Goal: Information Seeking & Learning: Learn about a topic

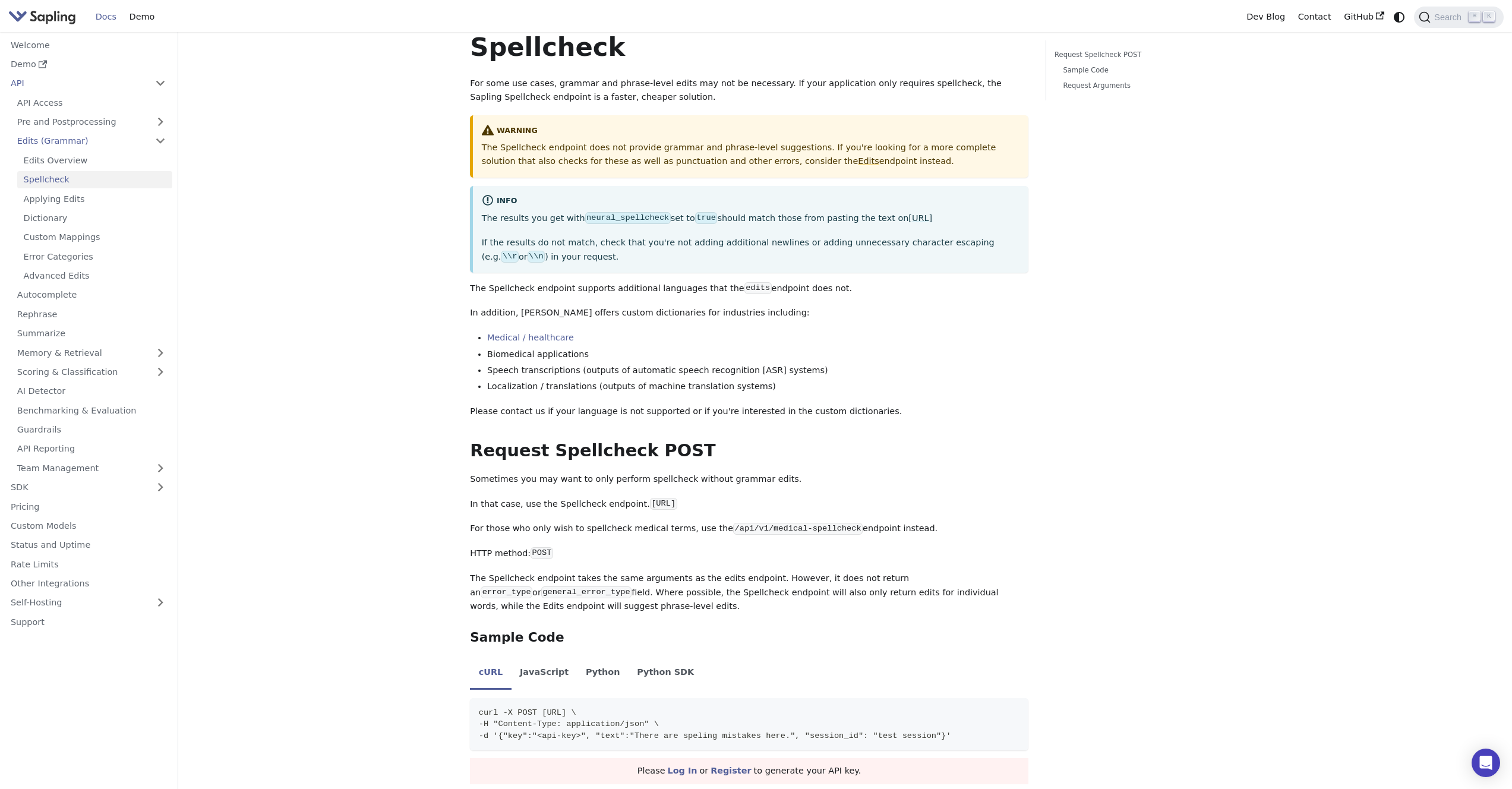
scroll to position [40, 0]
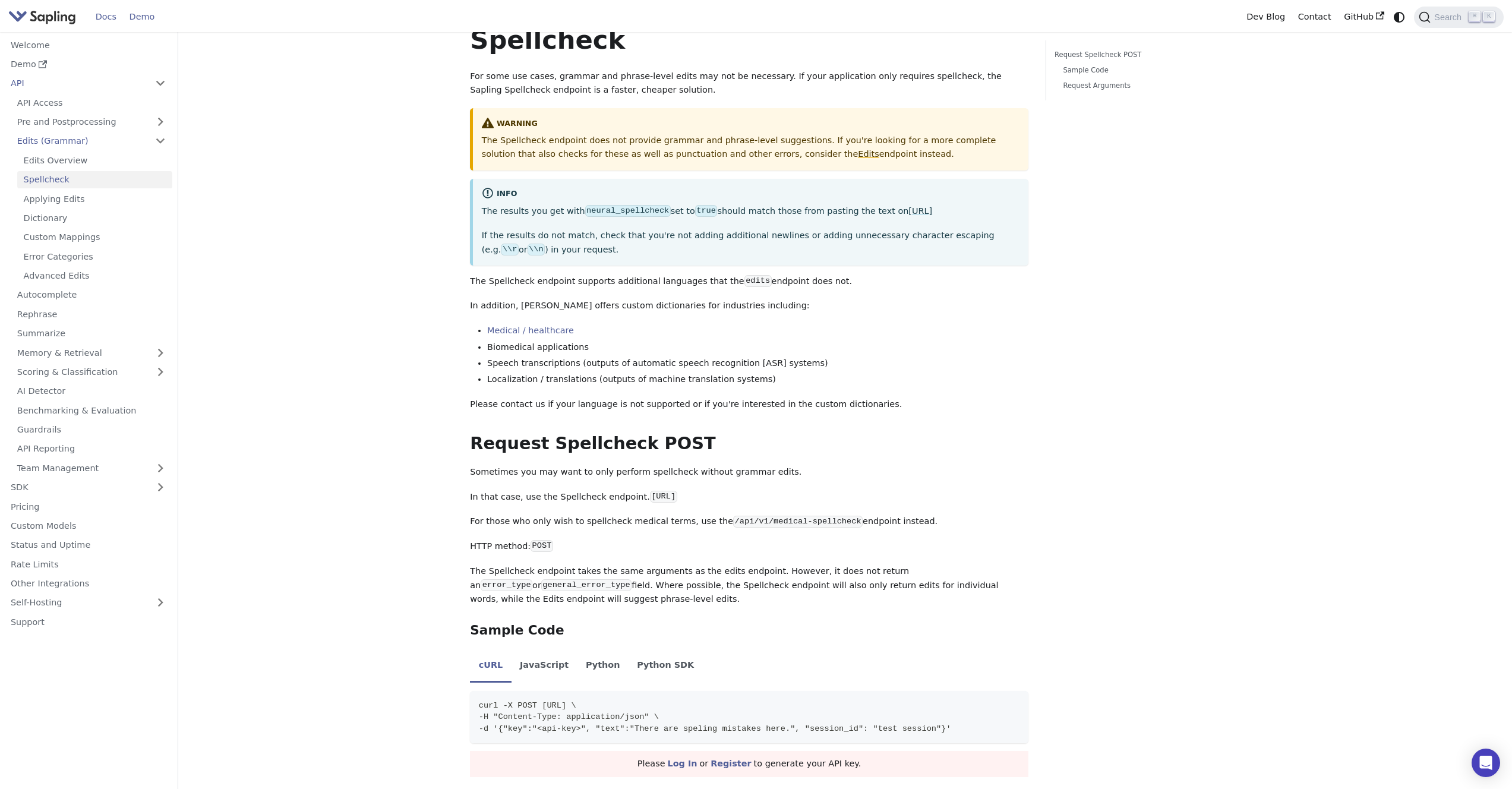
click at [132, 14] on link "Demo" at bounding box center [142, 17] width 38 height 19
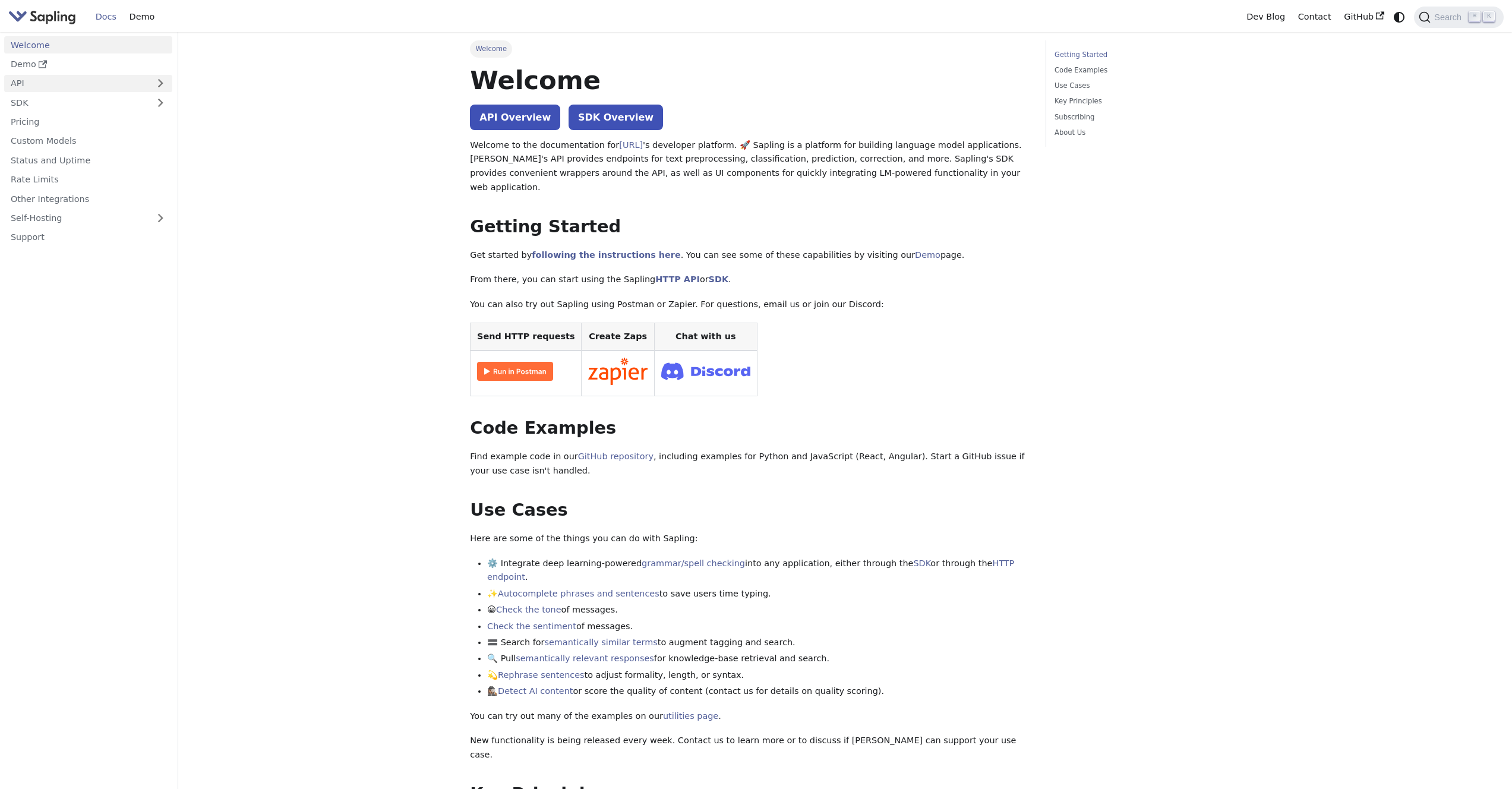
click at [17, 86] on link "API" at bounding box center [76, 83] width 145 height 17
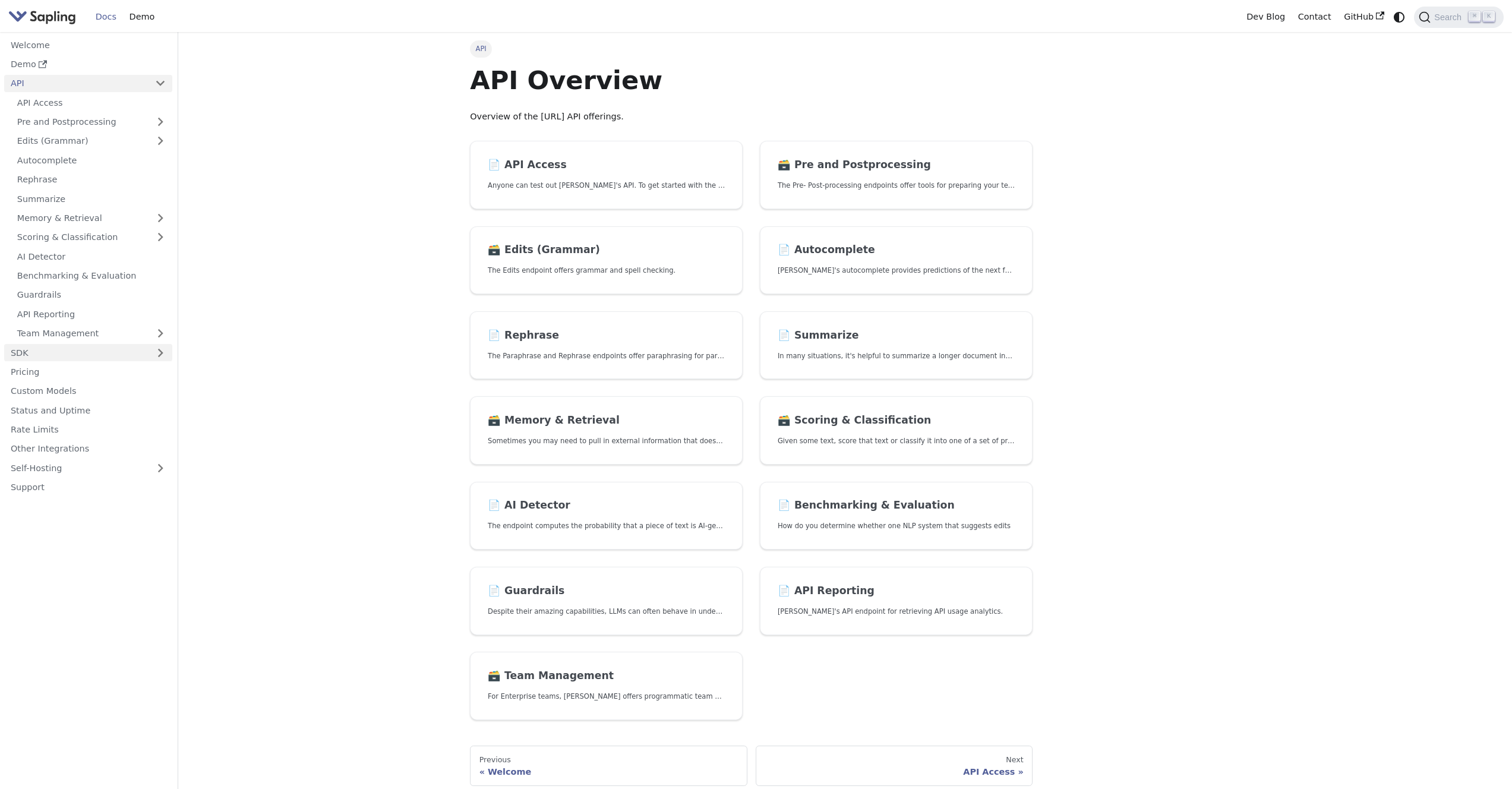
click at [38, 350] on link "SDK" at bounding box center [76, 352] width 145 height 17
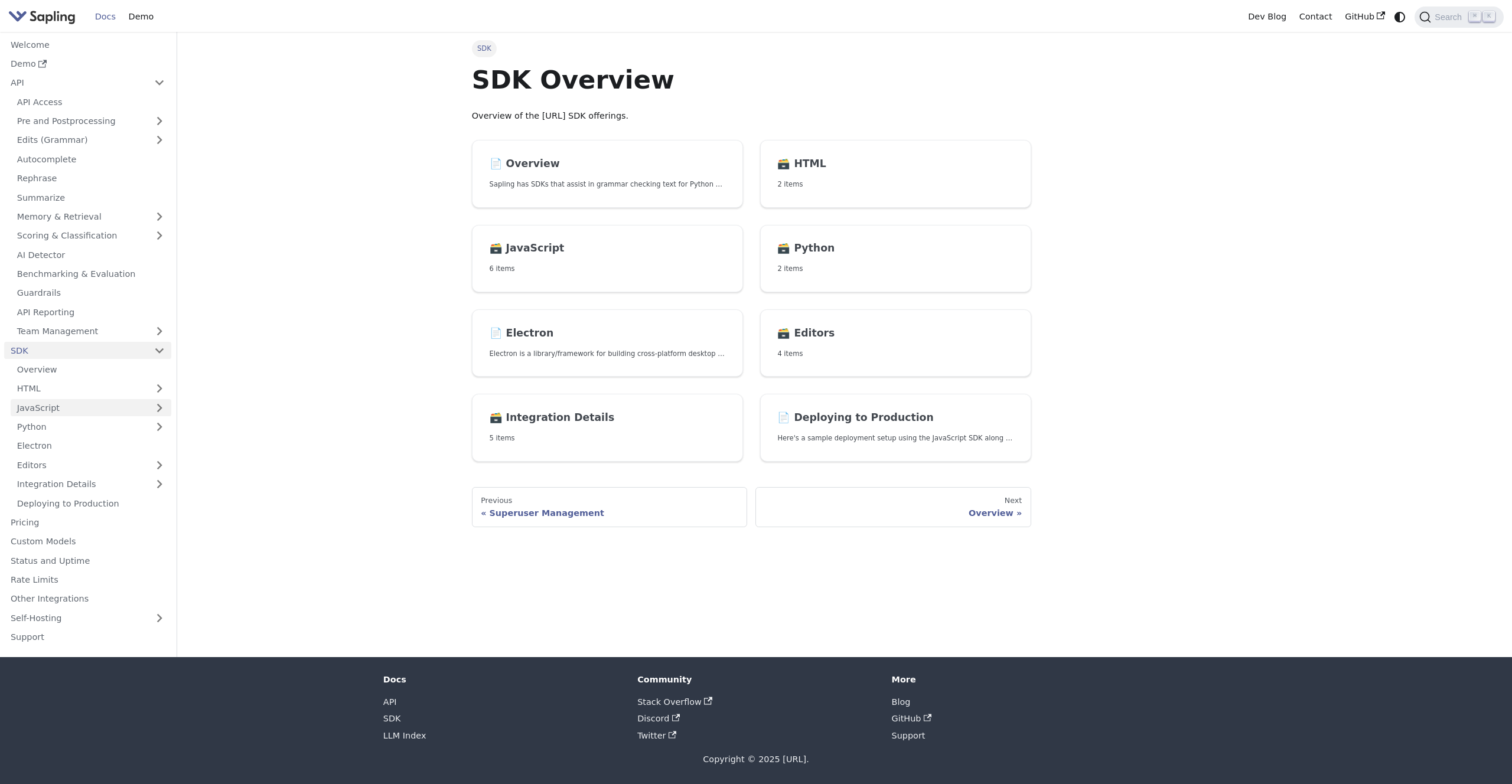
click at [56, 412] on link "JavaScript" at bounding box center [90, 407] width 161 height 17
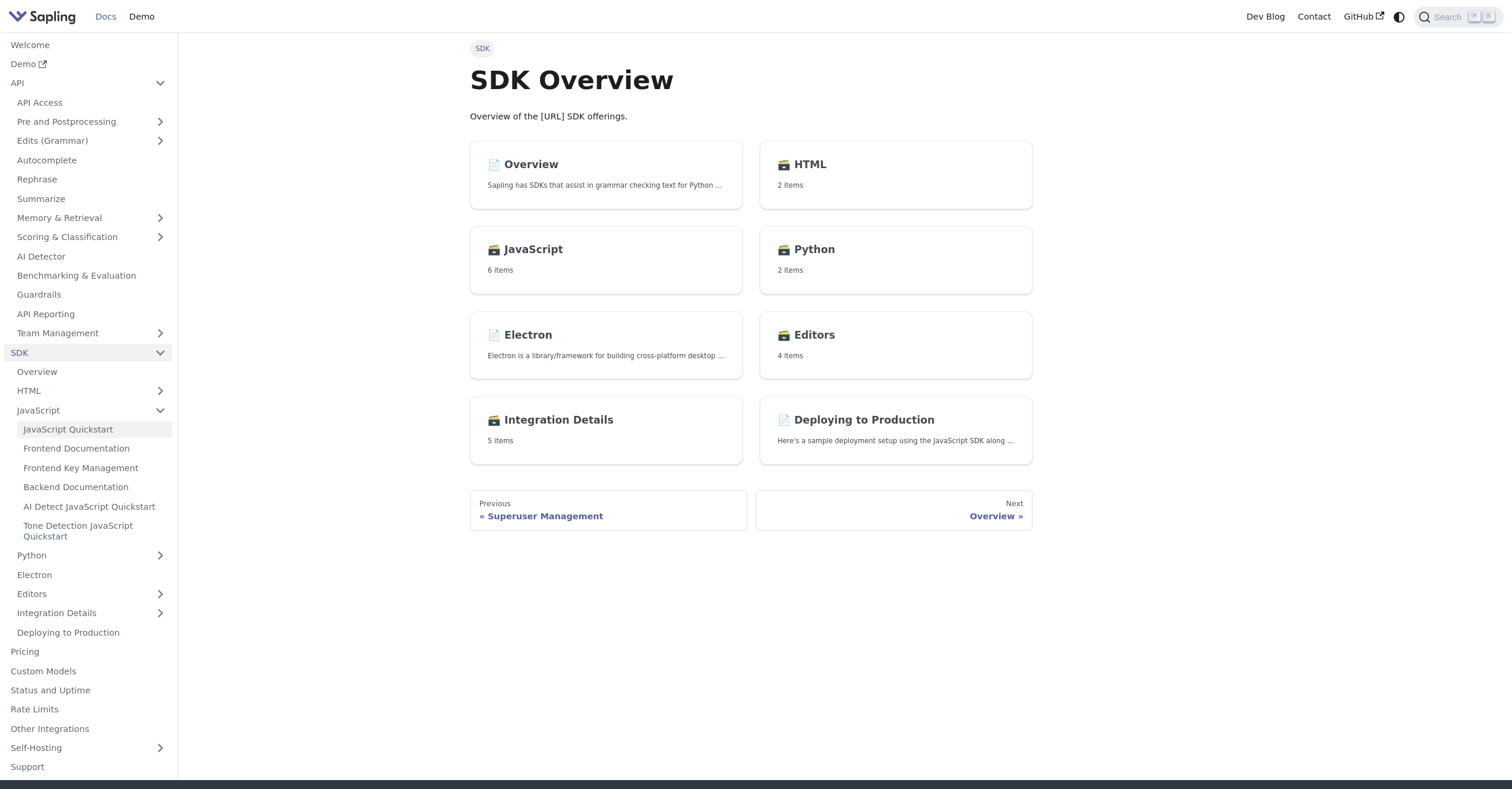
click at [62, 428] on link "JavaScript Quickstart" at bounding box center [94, 430] width 155 height 17
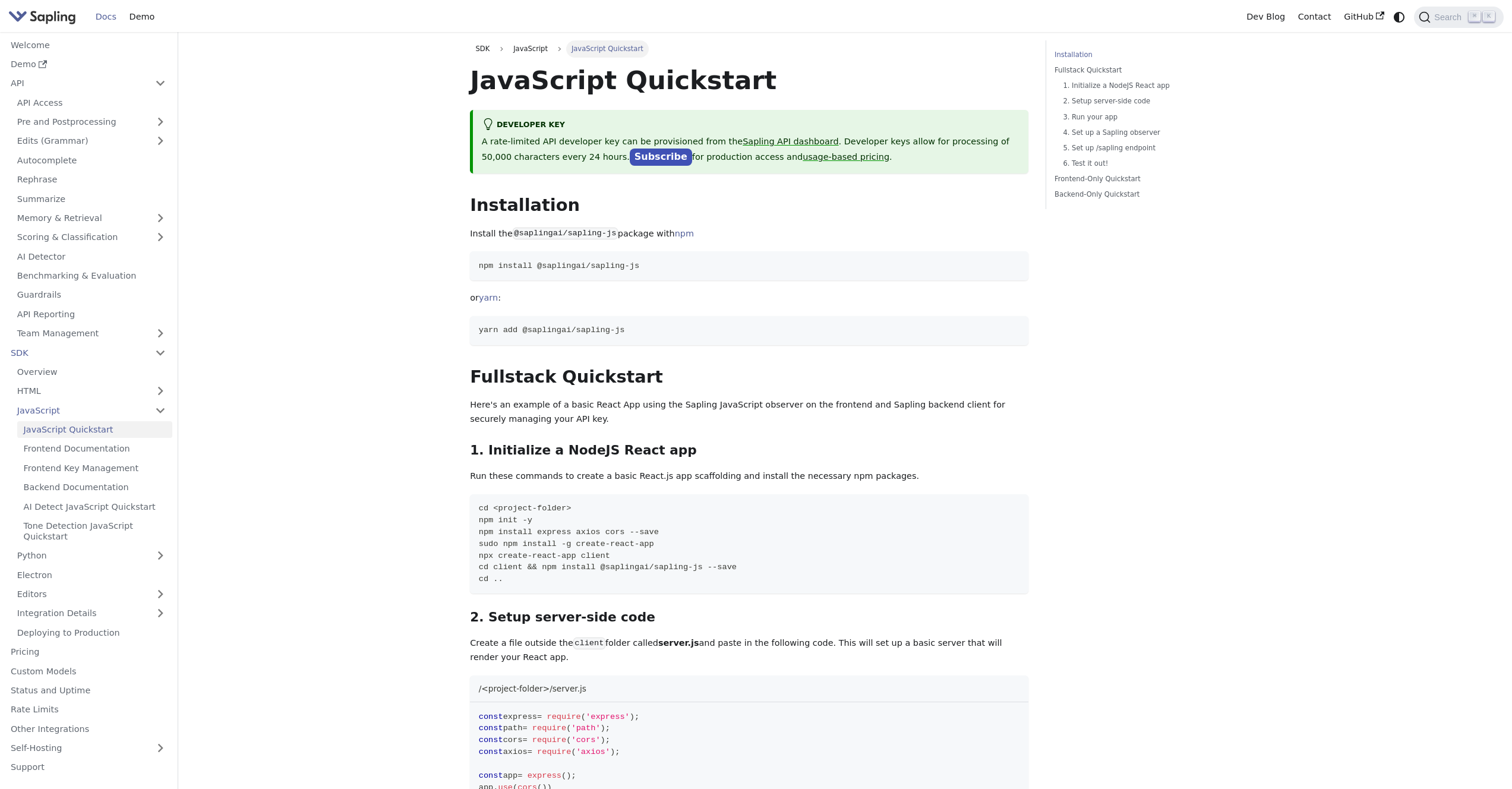
click at [114, 19] on link "Docs" at bounding box center [106, 17] width 34 height 19
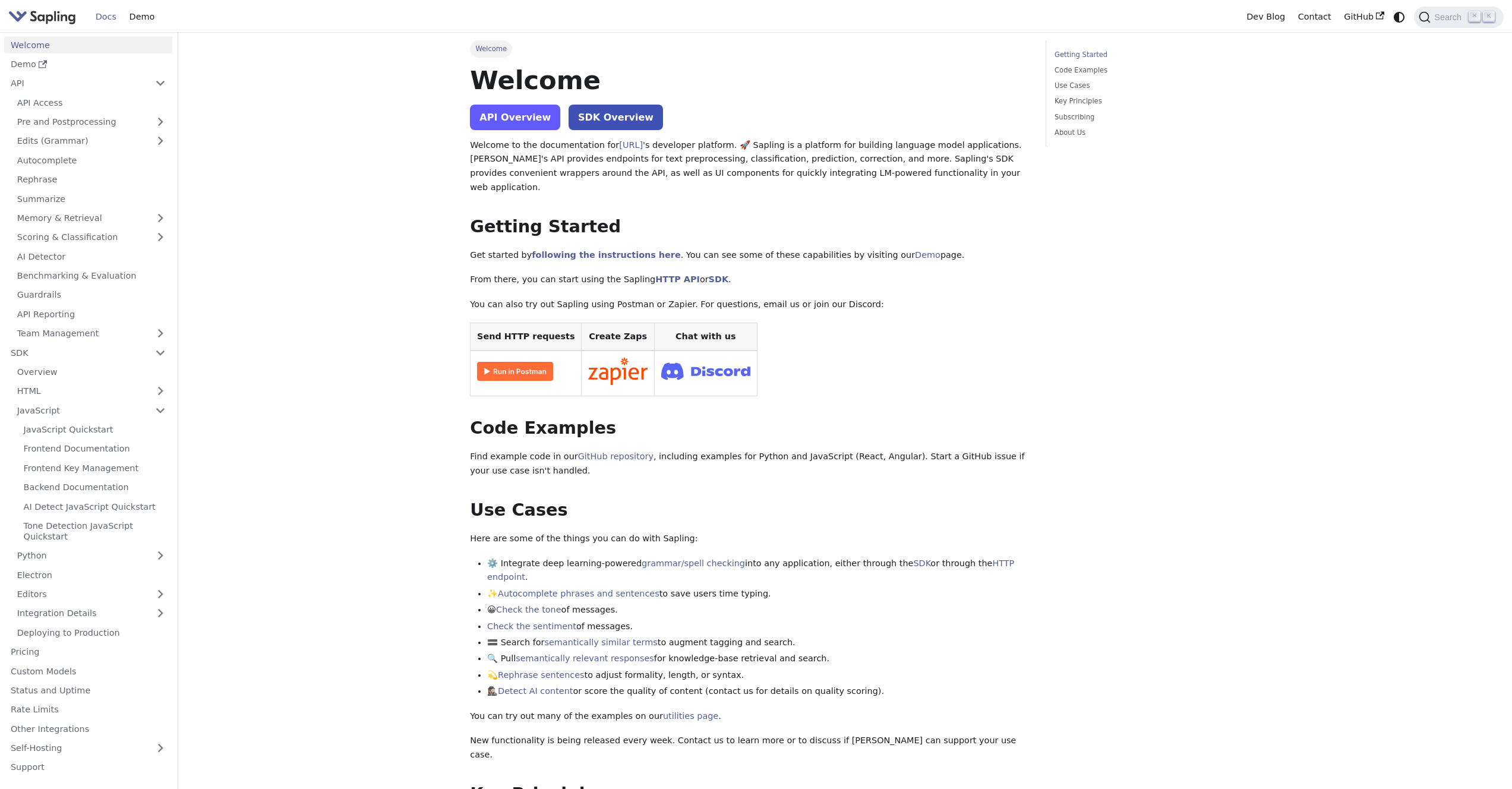
click at [531, 119] on link "API Overview" at bounding box center [515, 117] width 91 height 25
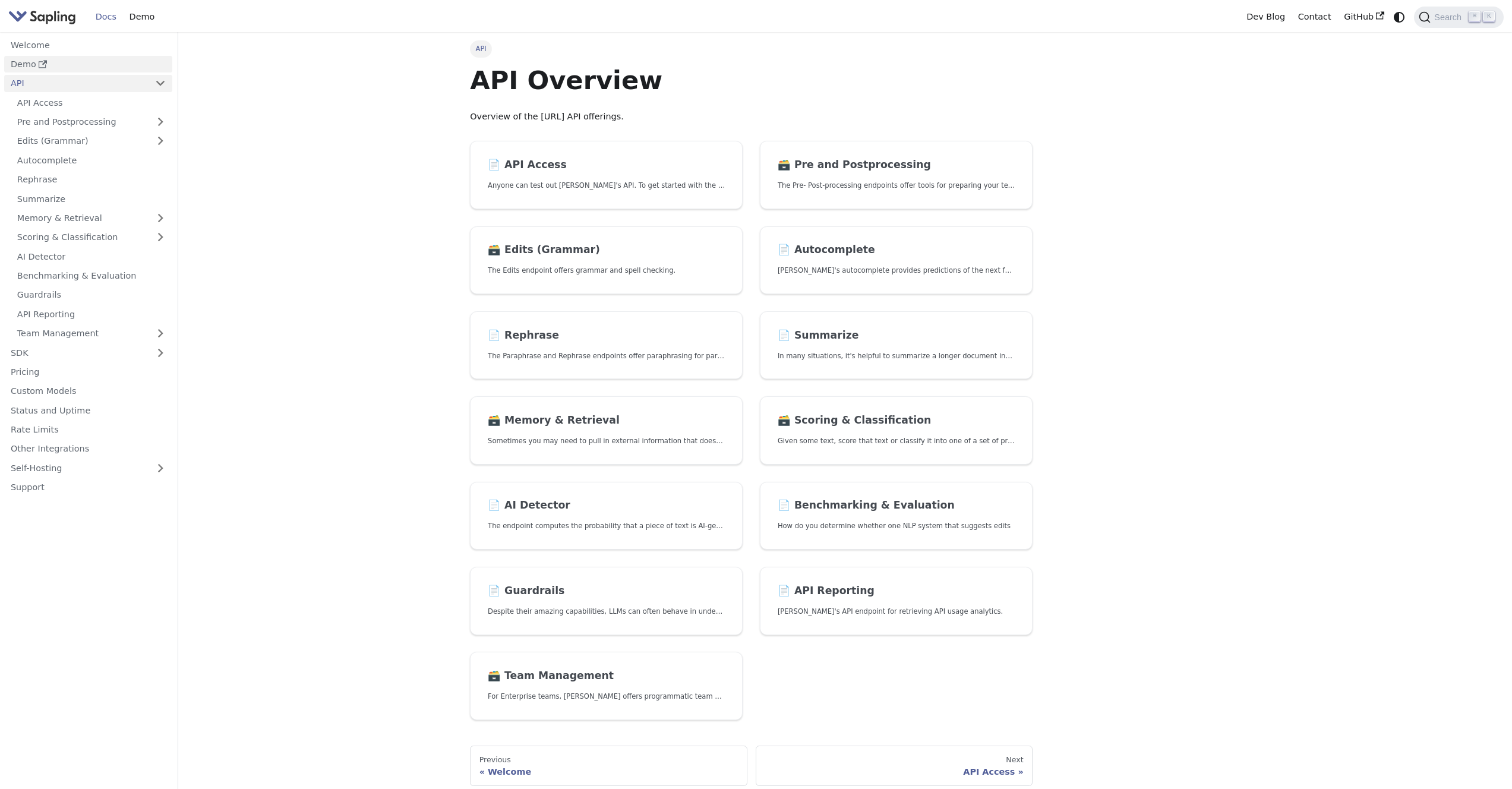
click at [24, 67] on link "Demo" at bounding box center [88, 64] width 168 height 17
click at [19, 84] on link "API" at bounding box center [76, 83] width 145 height 17
click at [517, 159] on h2 "📄️ API Access" at bounding box center [606, 165] width 237 height 13
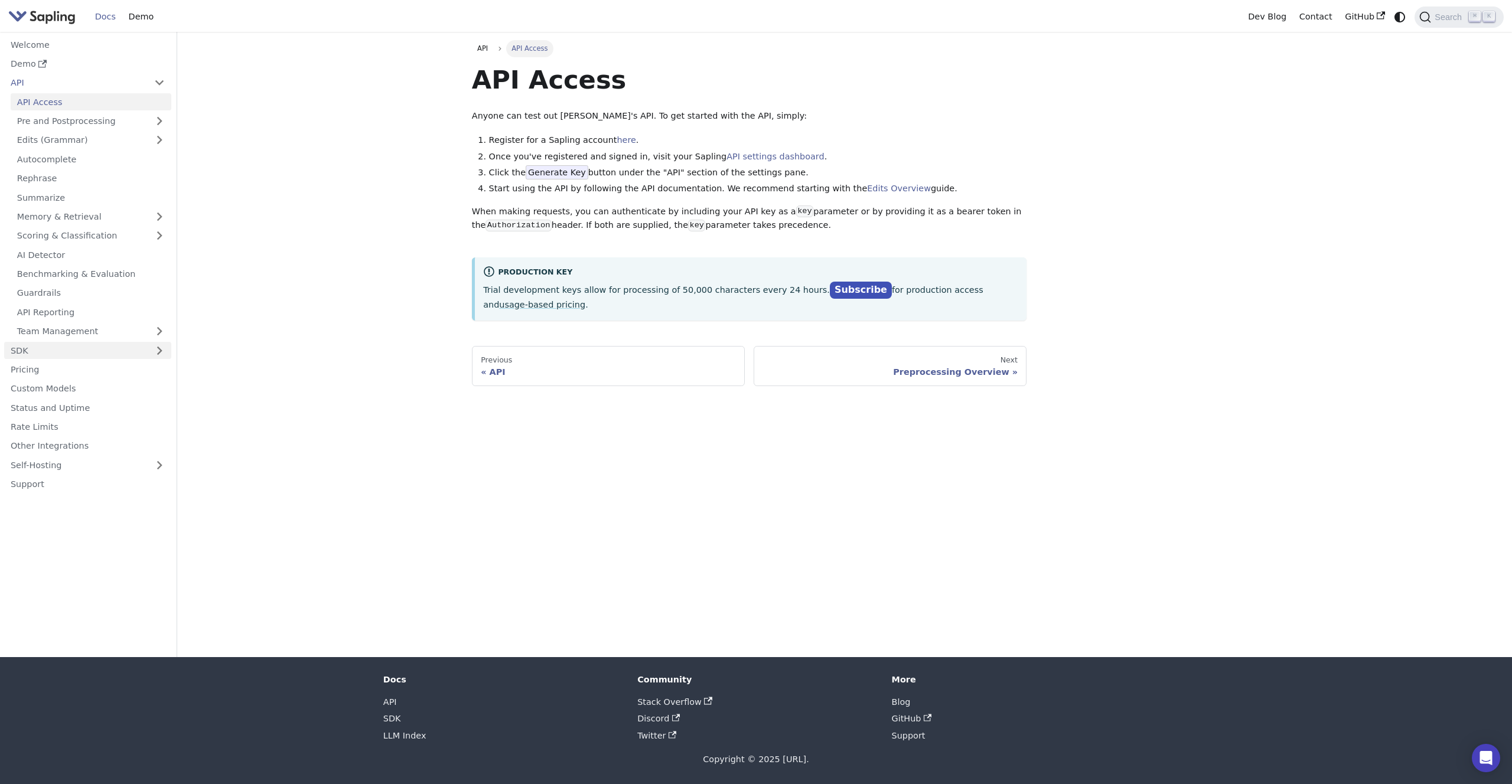
click at [41, 350] on link "SDK" at bounding box center [75, 350] width 144 height 17
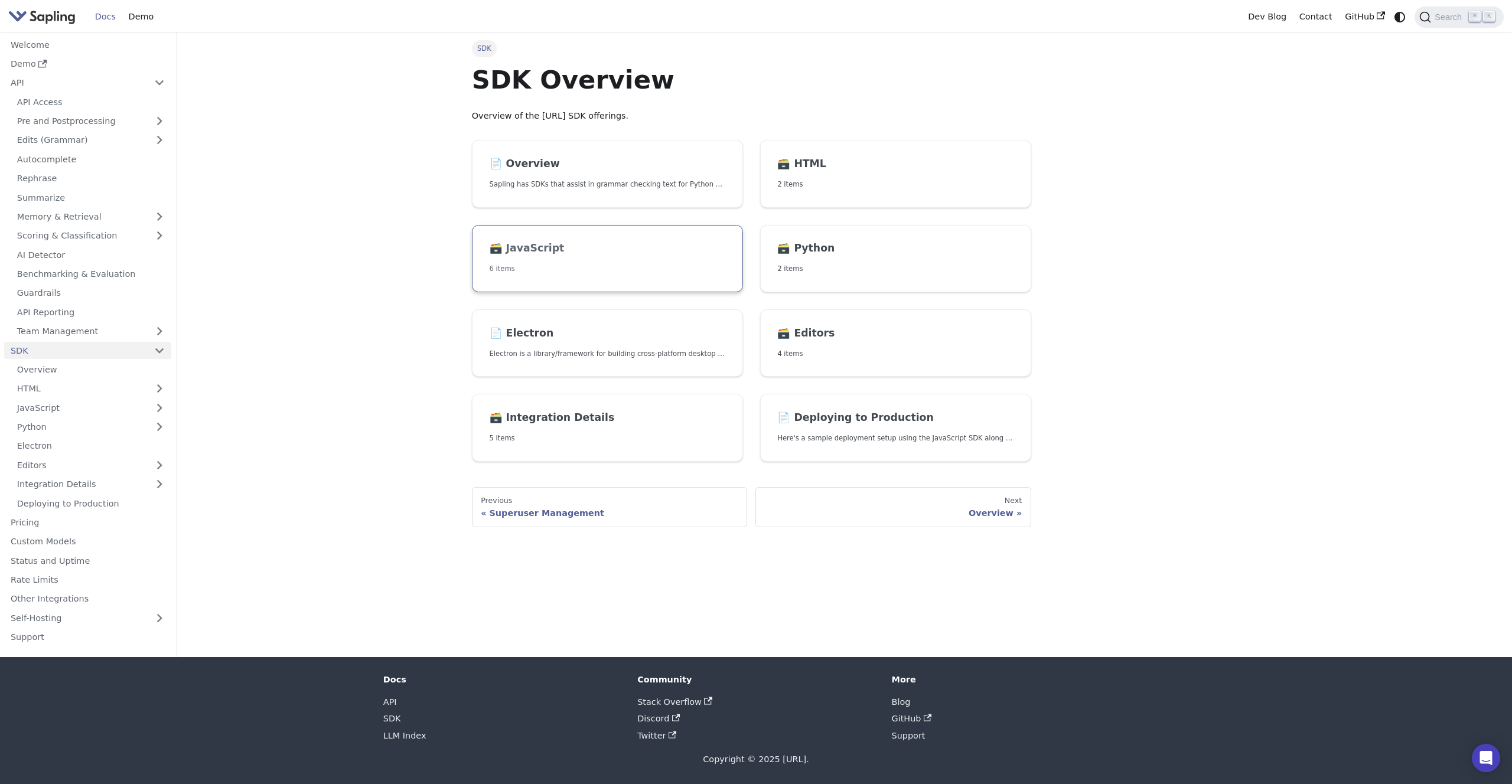
click at [527, 252] on h2 "🗃️ JavaScript" at bounding box center [608, 249] width 236 height 13
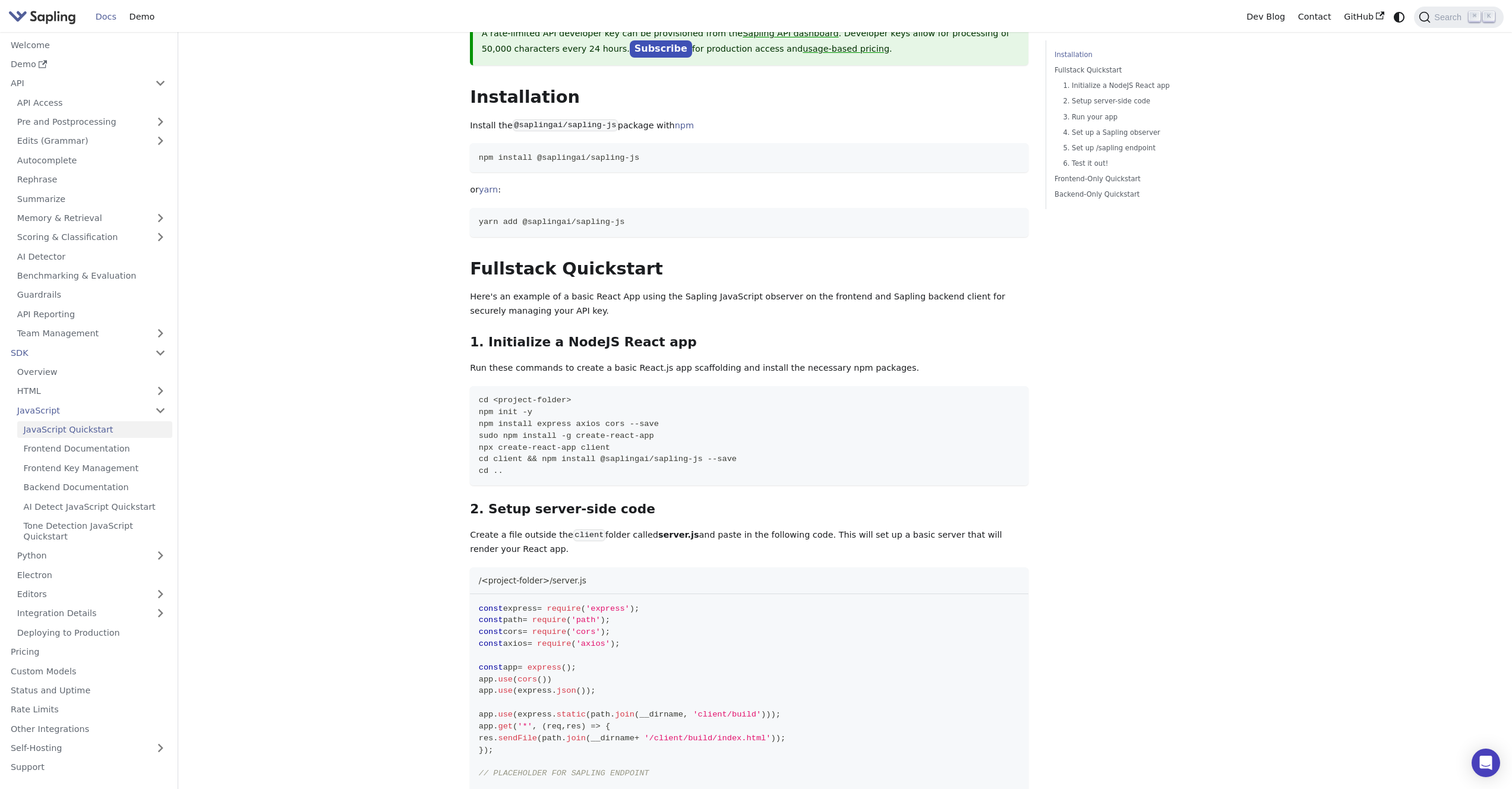
scroll to position [109, 0]
click at [48, 375] on link "Overview" at bounding box center [91, 372] width 162 height 17
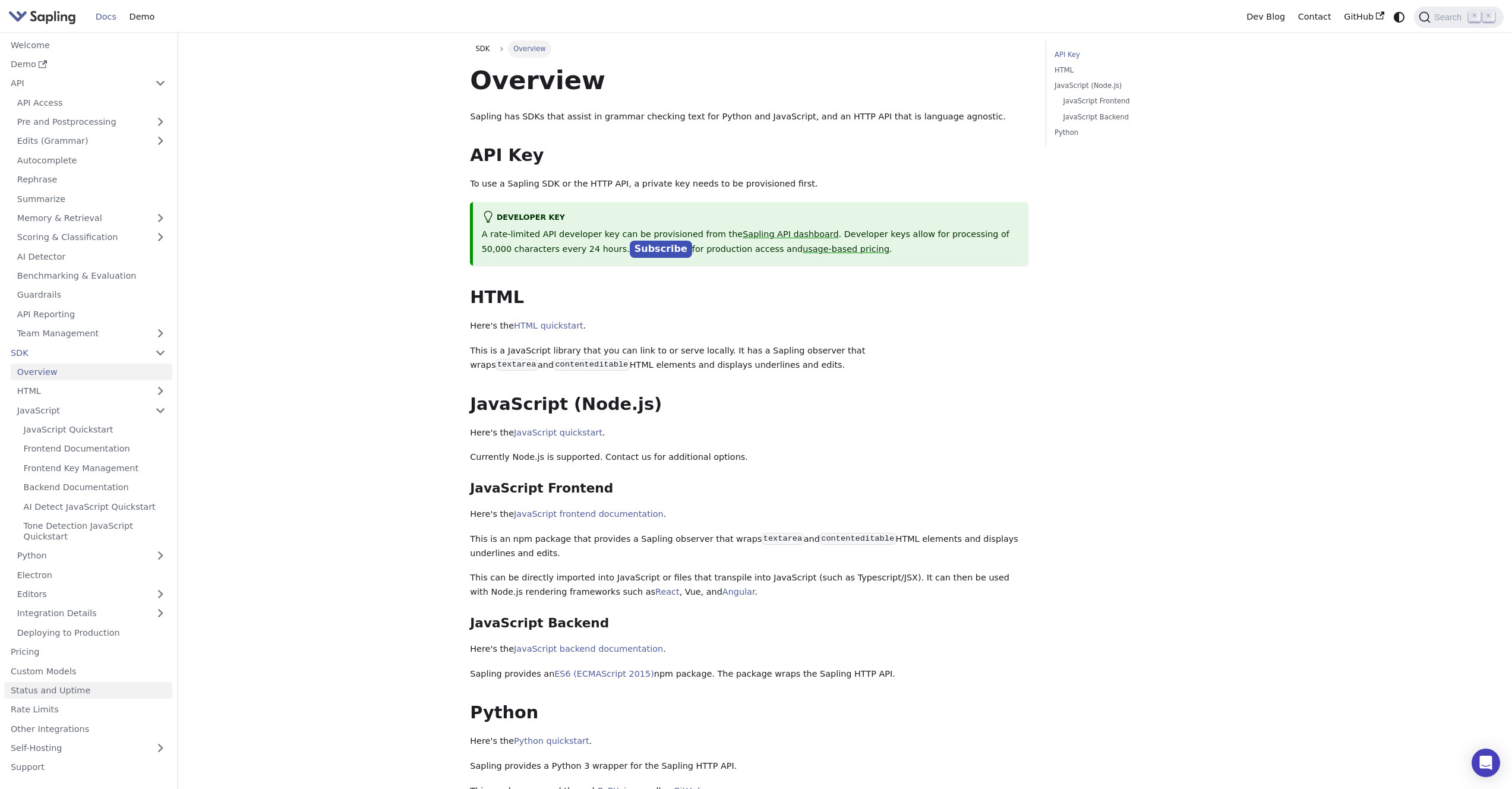
click at [67, 684] on link "Status and Uptime" at bounding box center [88, 691] width 168 height 17
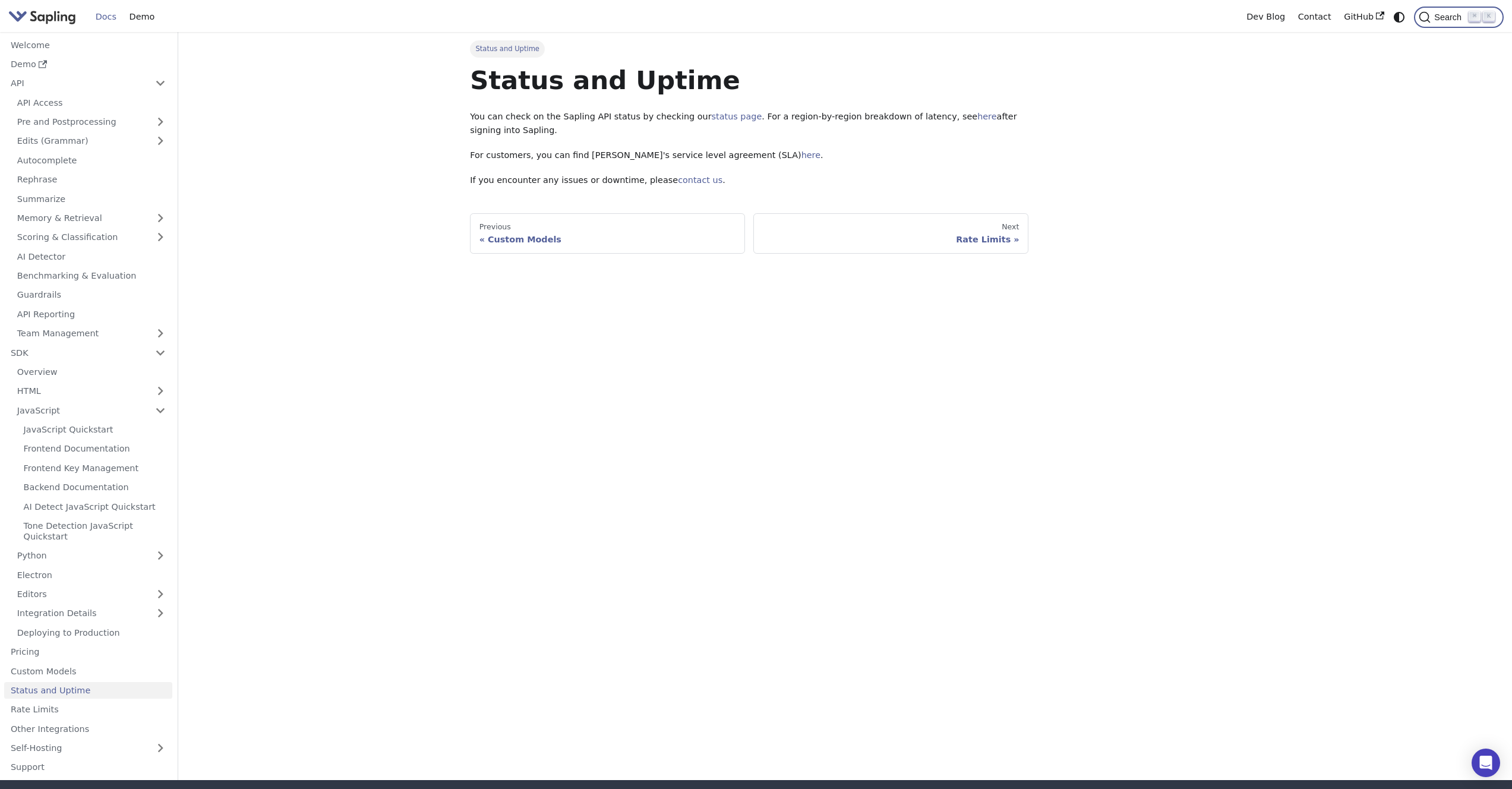
click at [1448, 19] on span "Search" at bounding box center [1449, 17] width 38 height 9
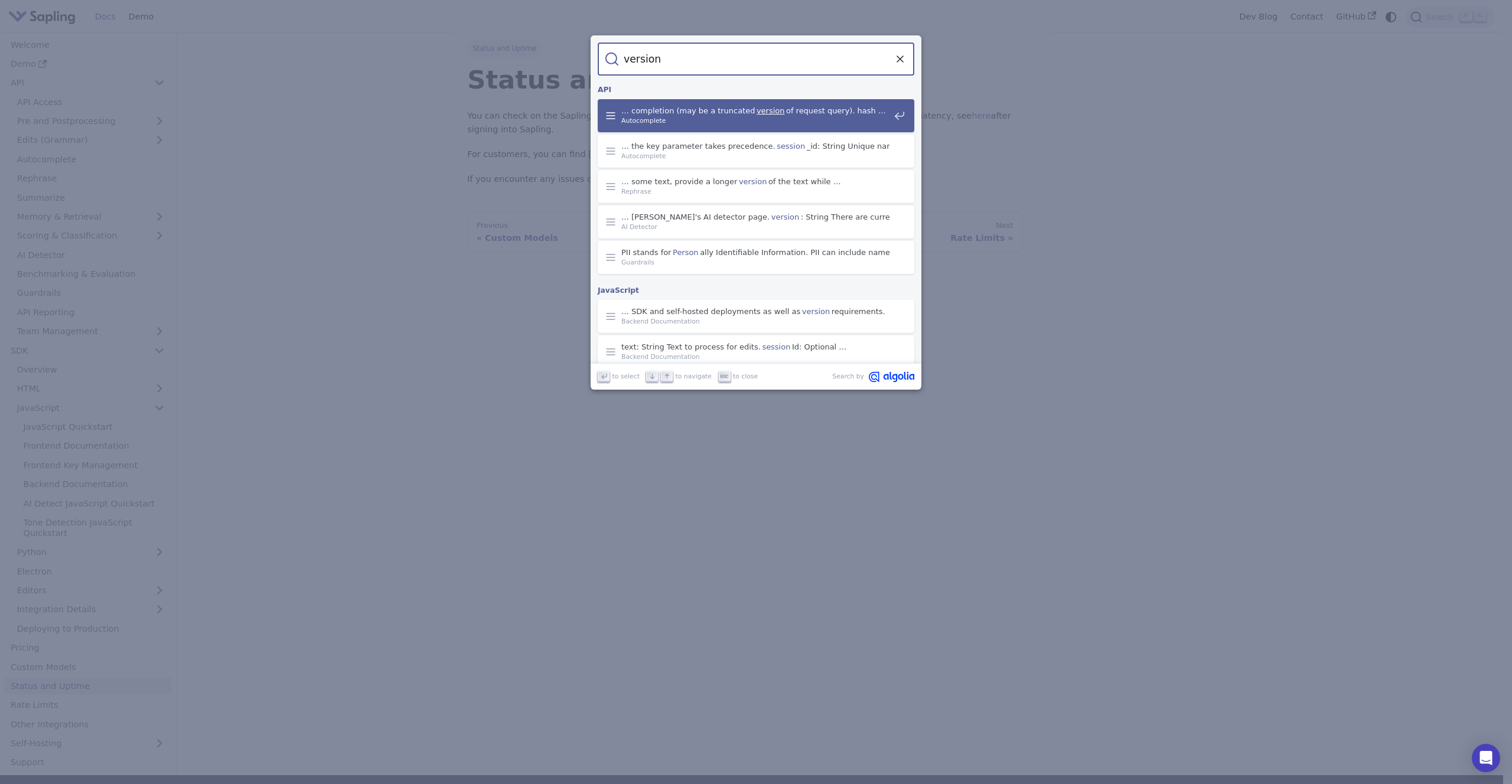
type input "versions"
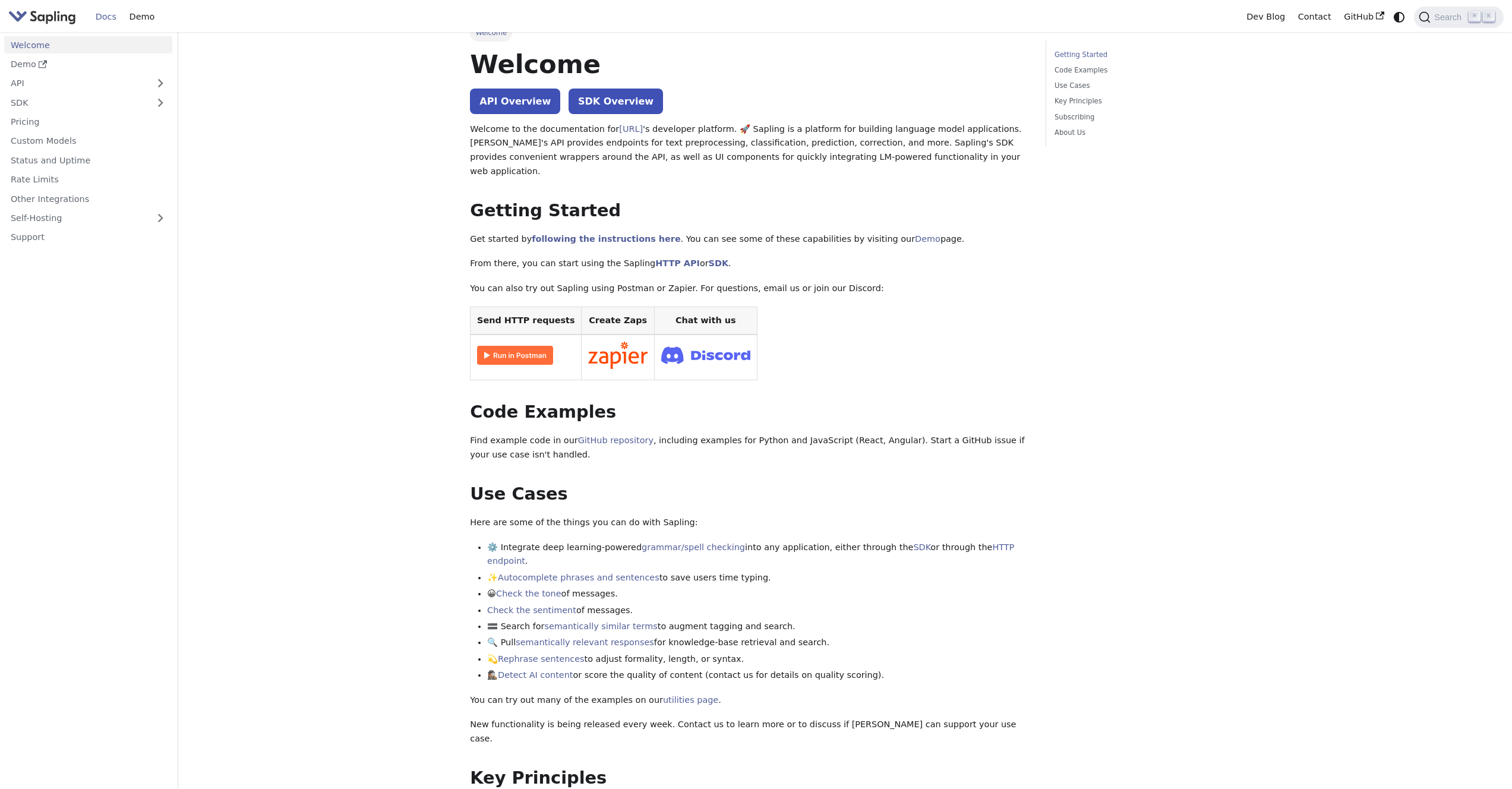
scroll to position [19, 0]
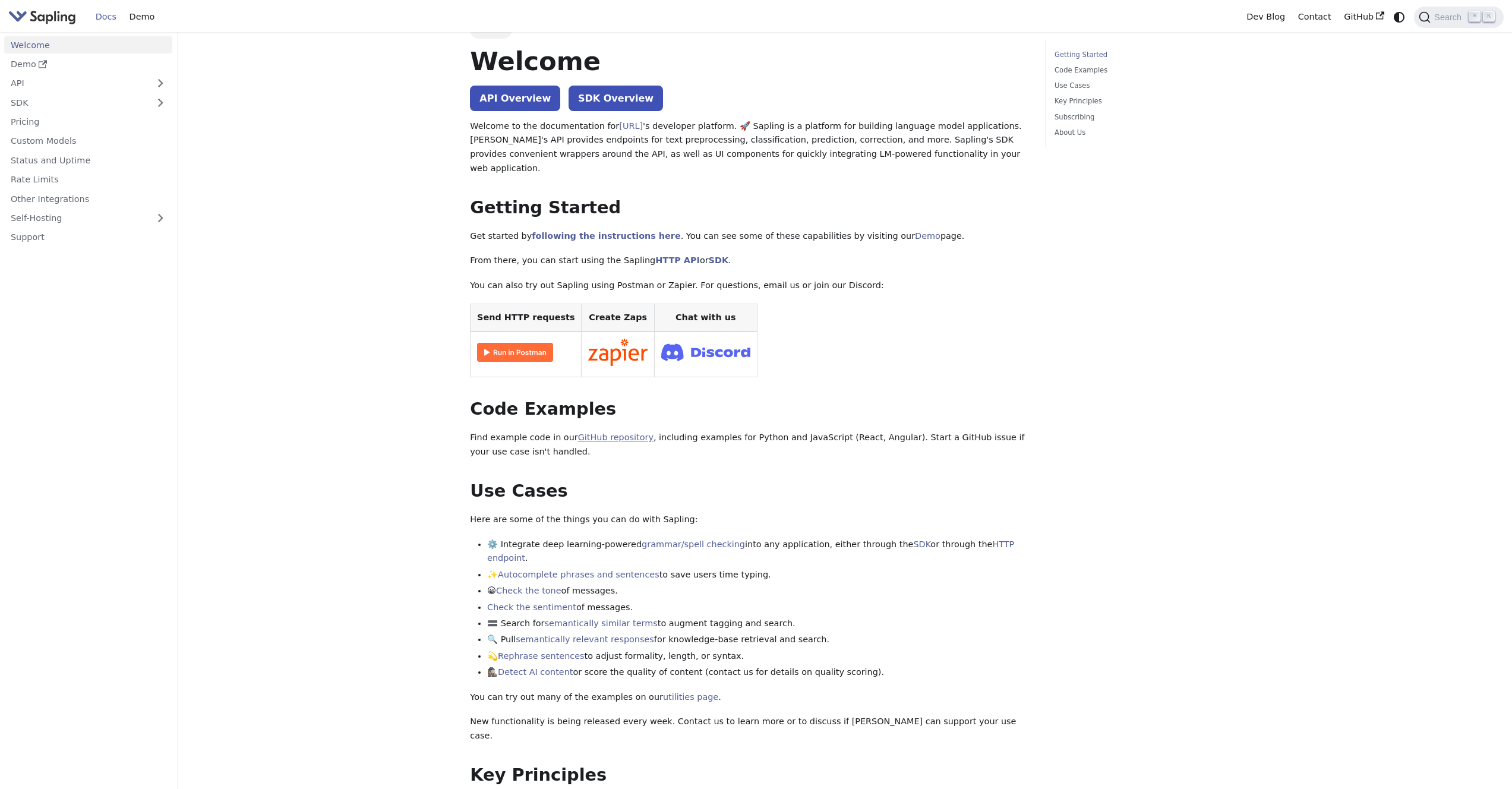
click at [584, 432] on link "GitHub repository" at bounding box center [615, 437] width 76 height 9
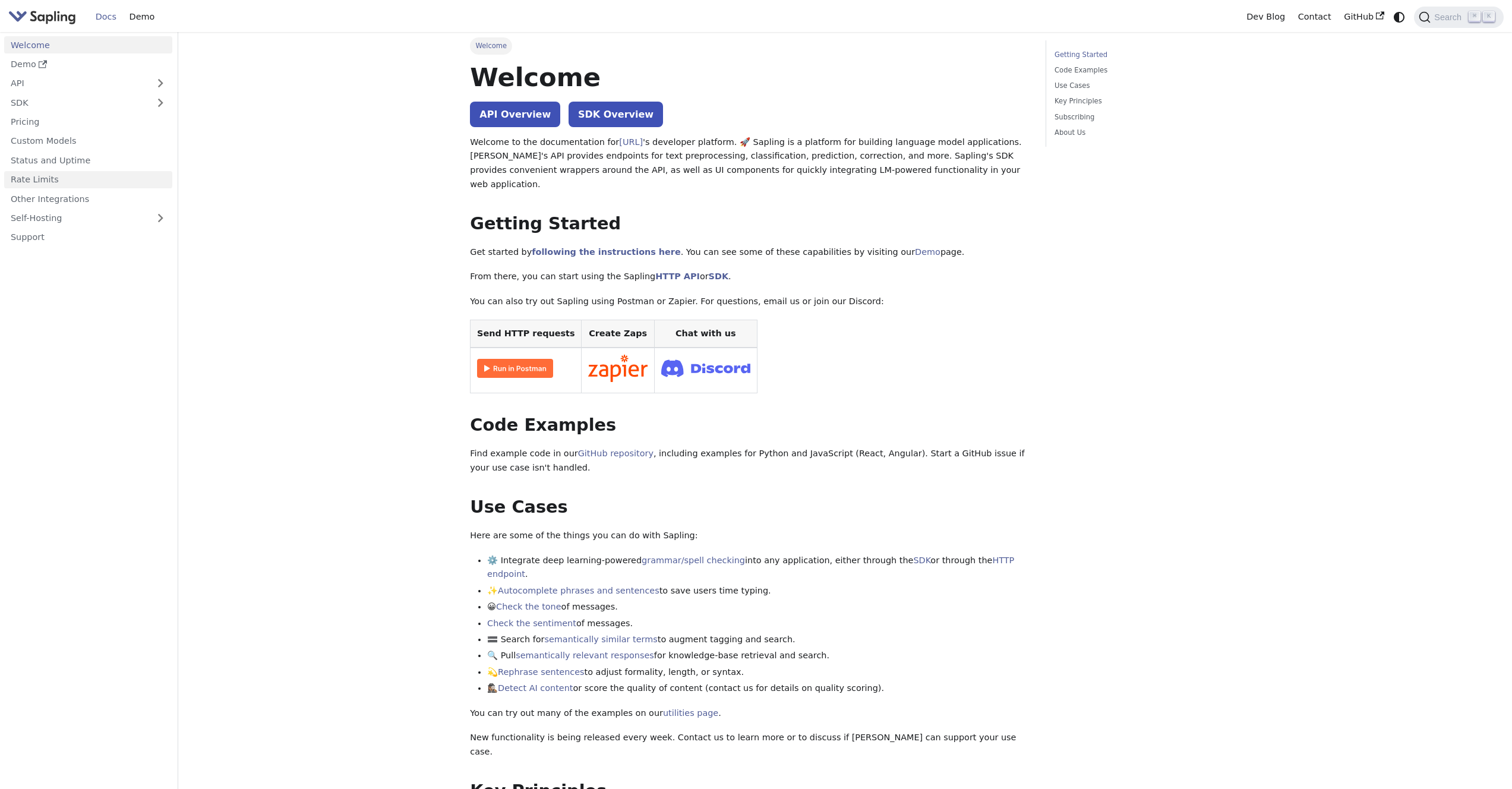
scroll to position [0, 0]
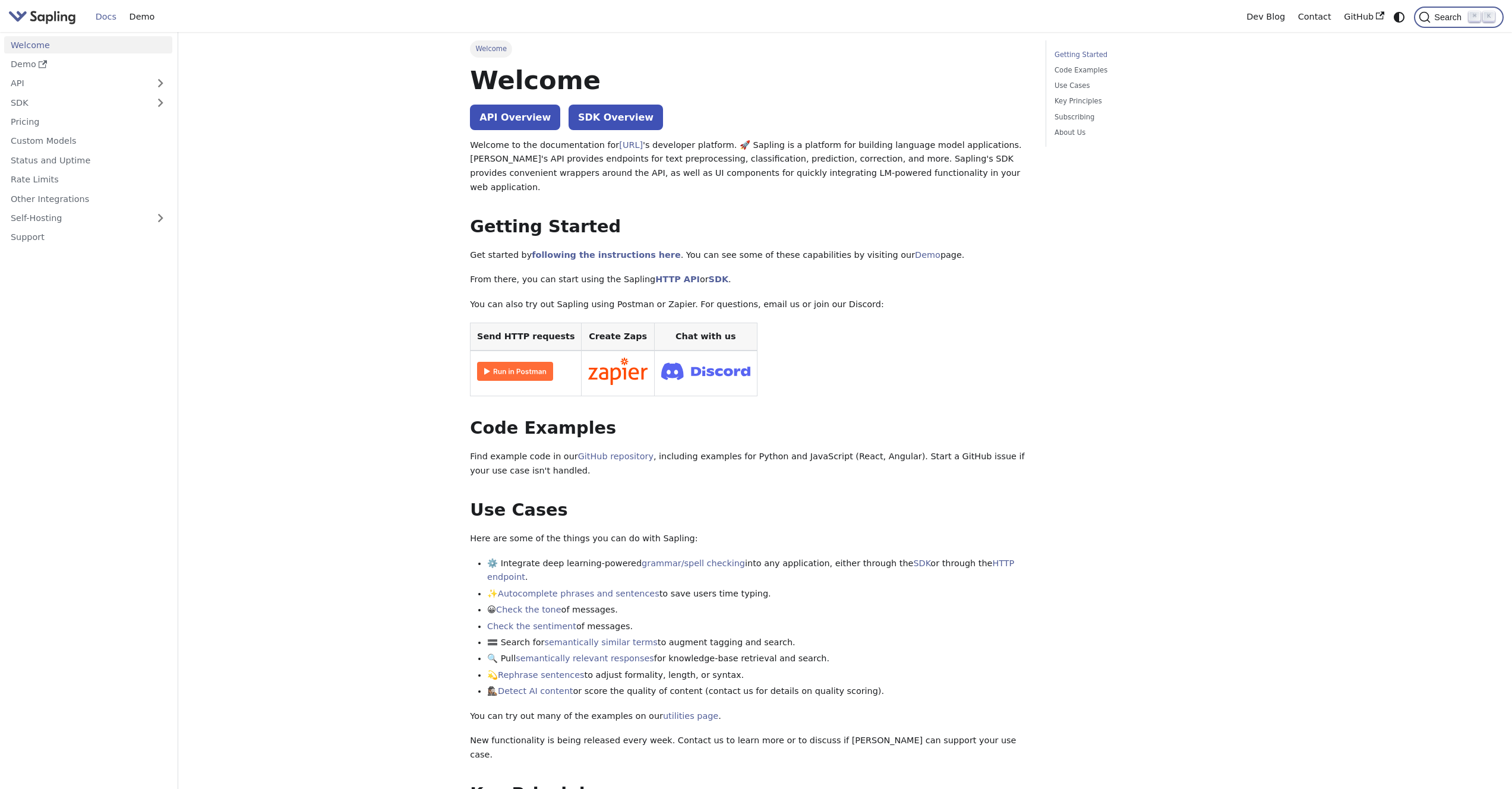
click at [1437, 15] on span "Search" at bounding box center [1449, 17] width 38 height 9
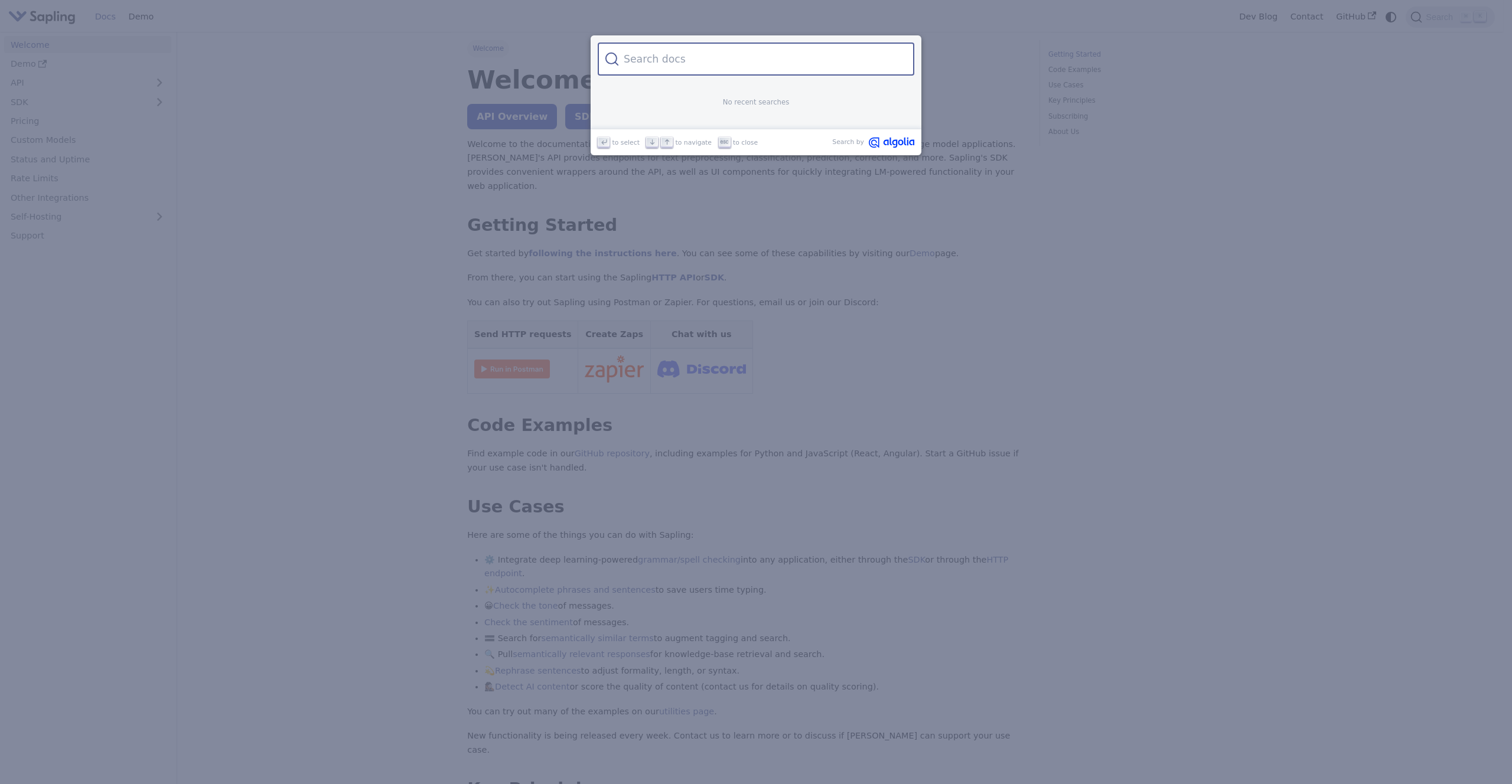
type input "neural_spellcheck"
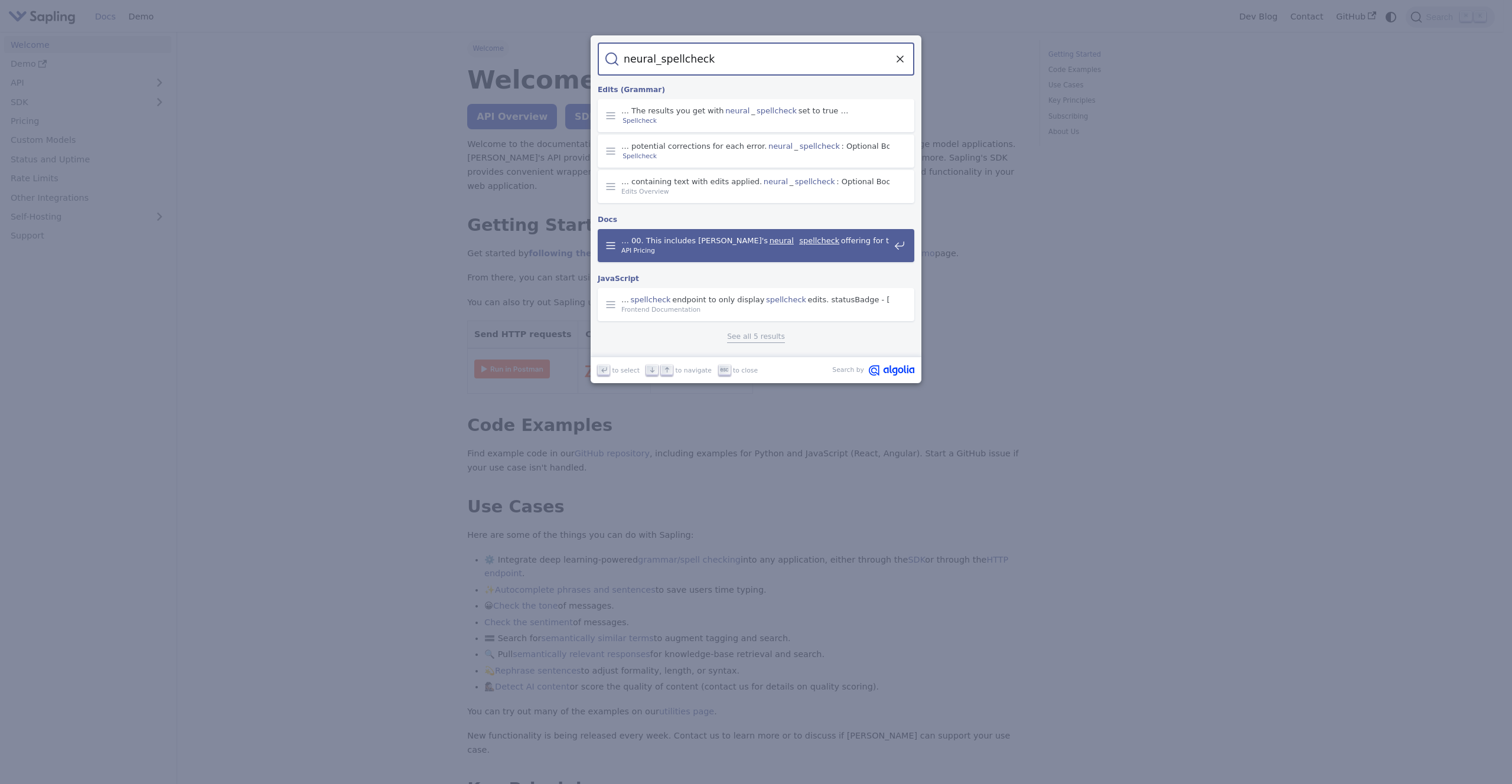
click at [694, 240] on span "… 00. This includes Sapling's neural spellcheck offering for the …" at bounding box center [755, 240] width 268 height 10
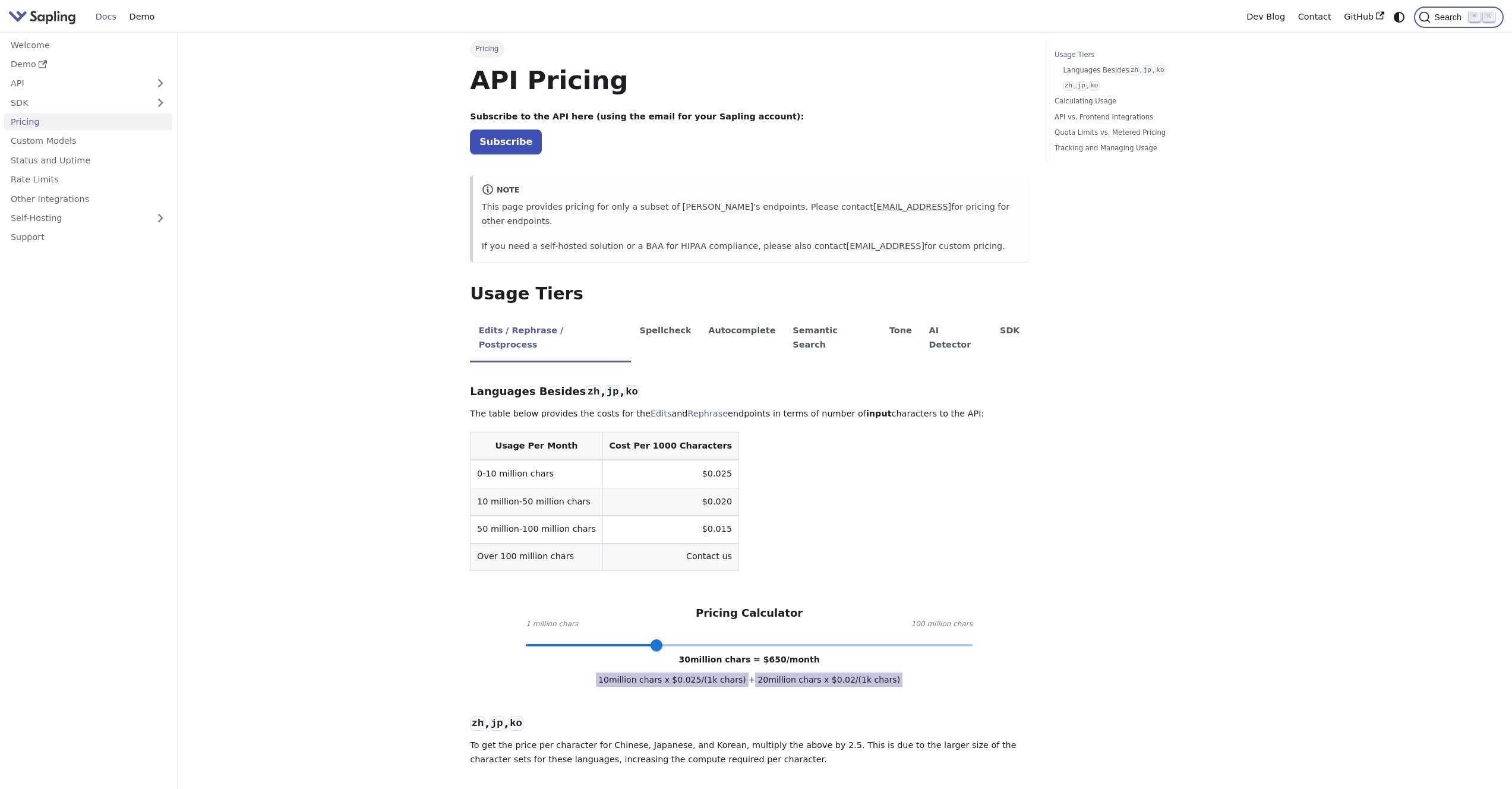
click at [1442, 11] on span "Search" at bounding box center [1444, 17] width 49 height 12
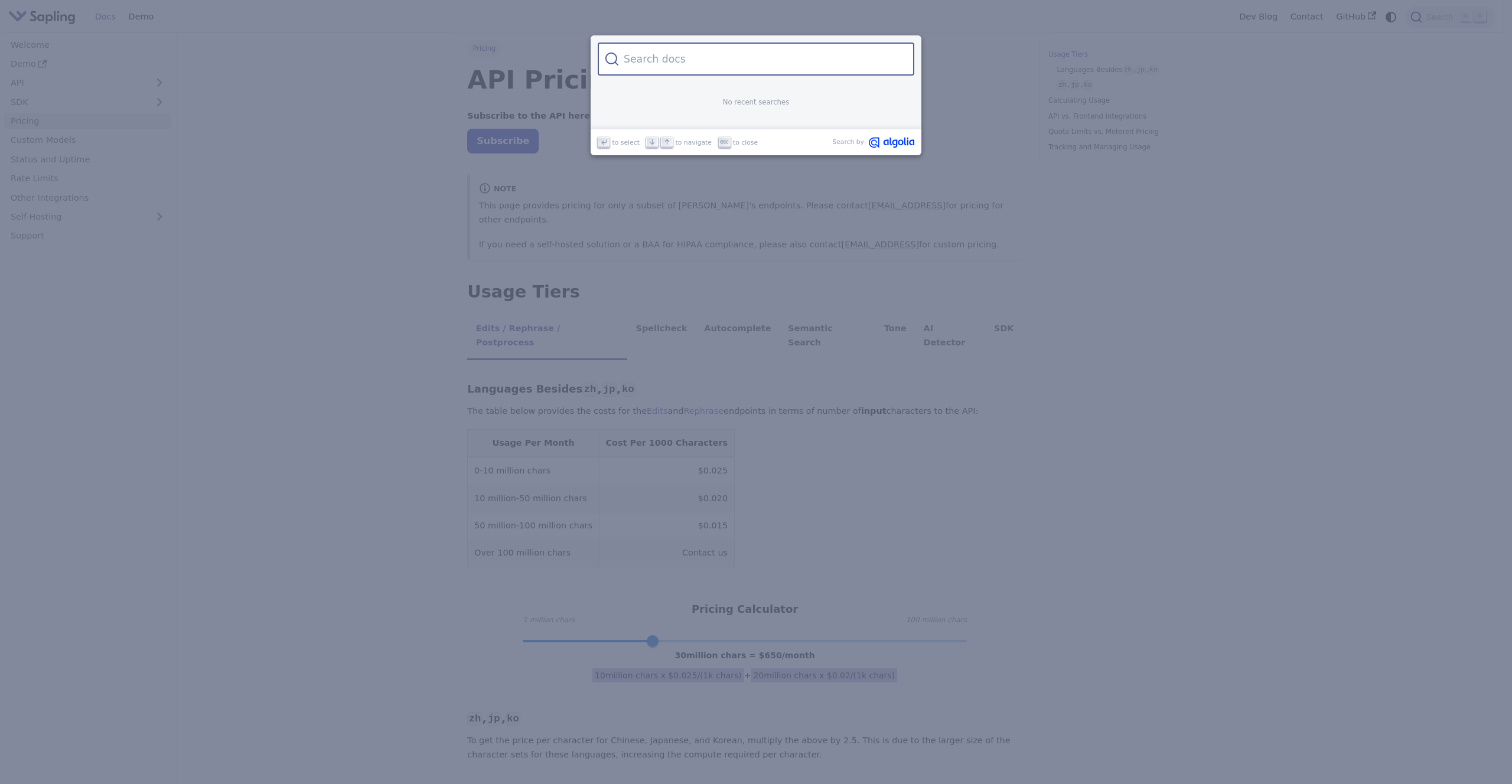
type input "neural_spellcheck"
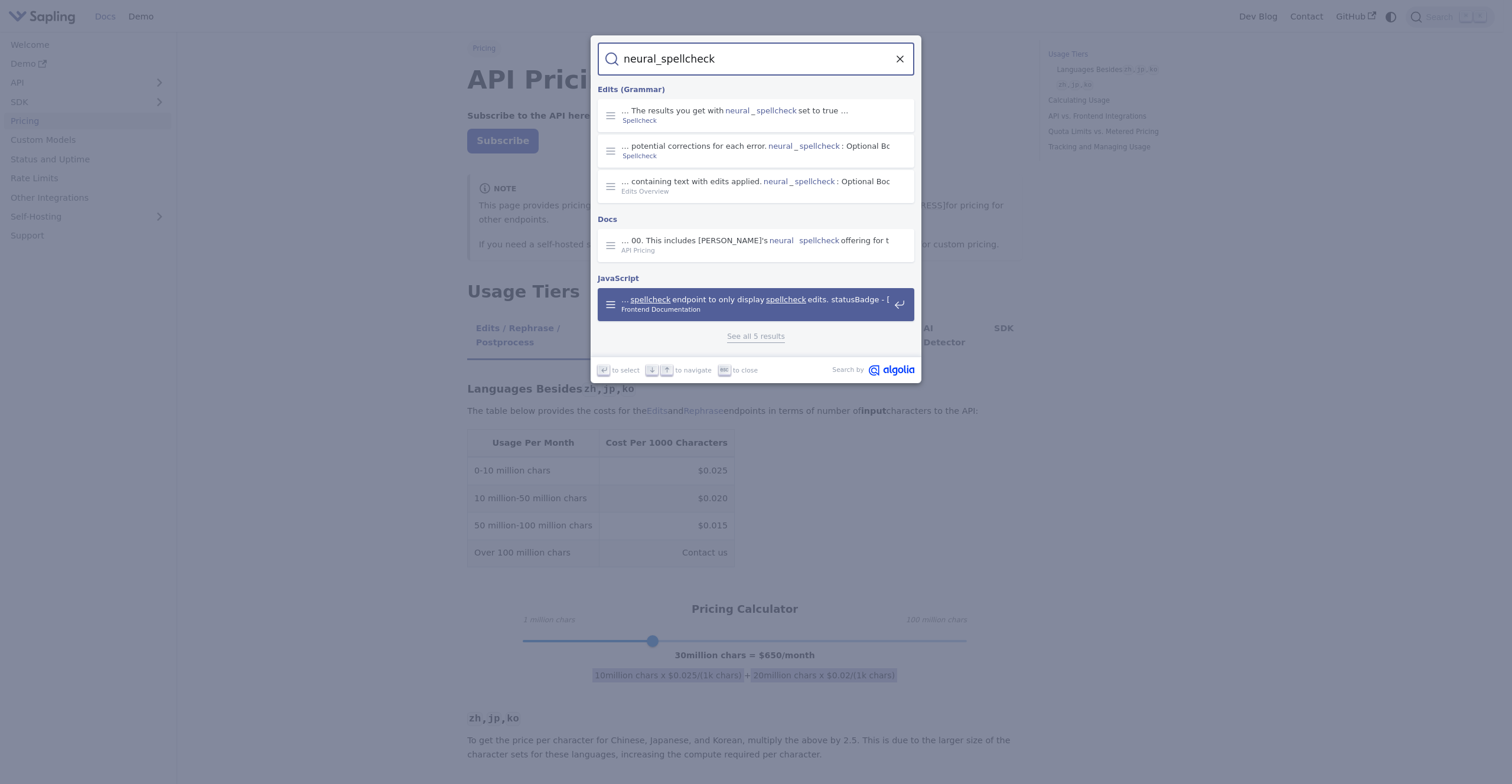
click at [681, 298] on span "… spellcheck endpoint to only display spellcheck edits. statusBadge - Boolean …" at bounding box center [755, 300] width 268 height 10
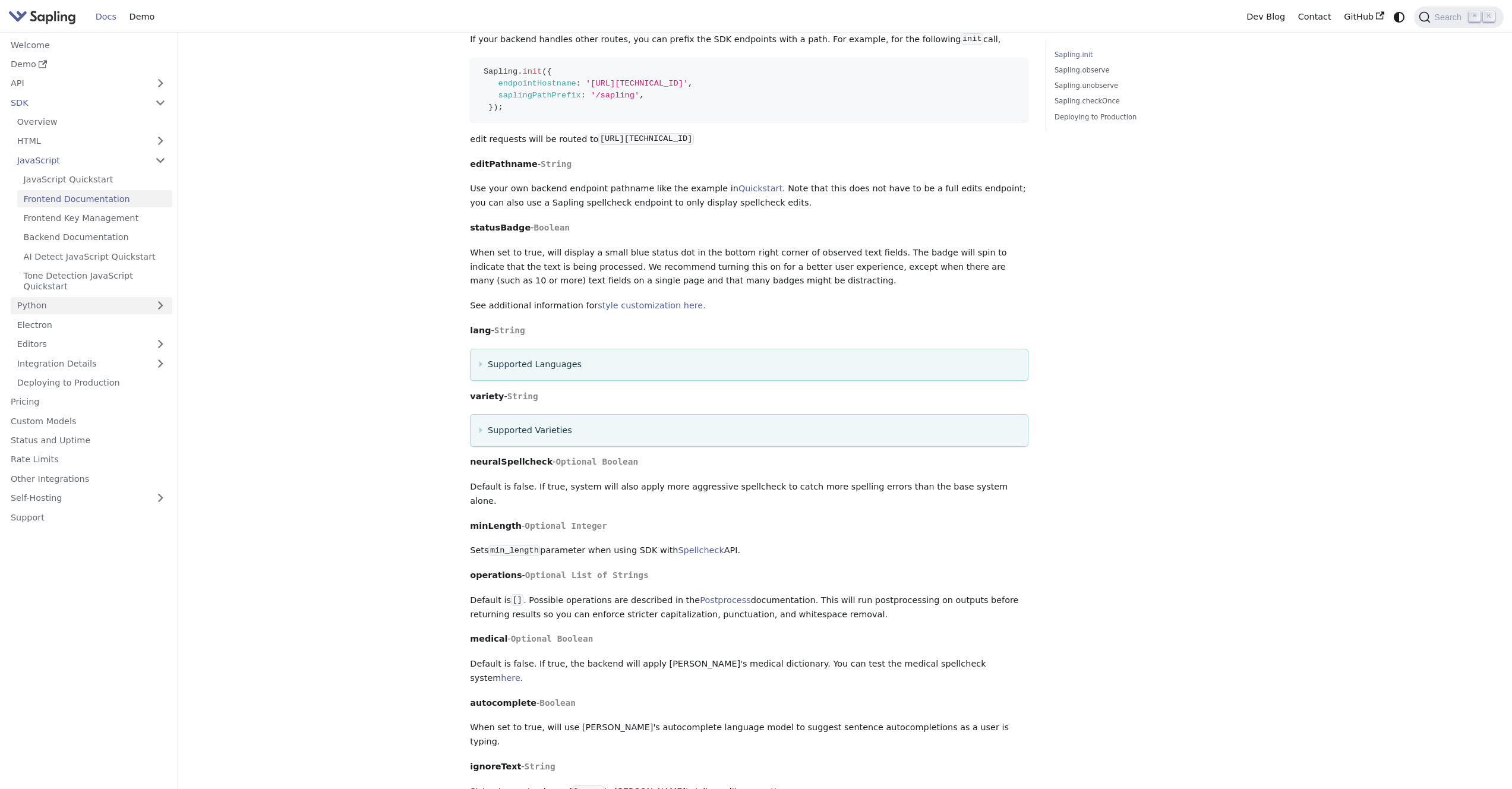
scroll to position [613, 0]
click at [481, 367] on summary "Supported Languages" at bounding box center [750, 363] width 540 height 14
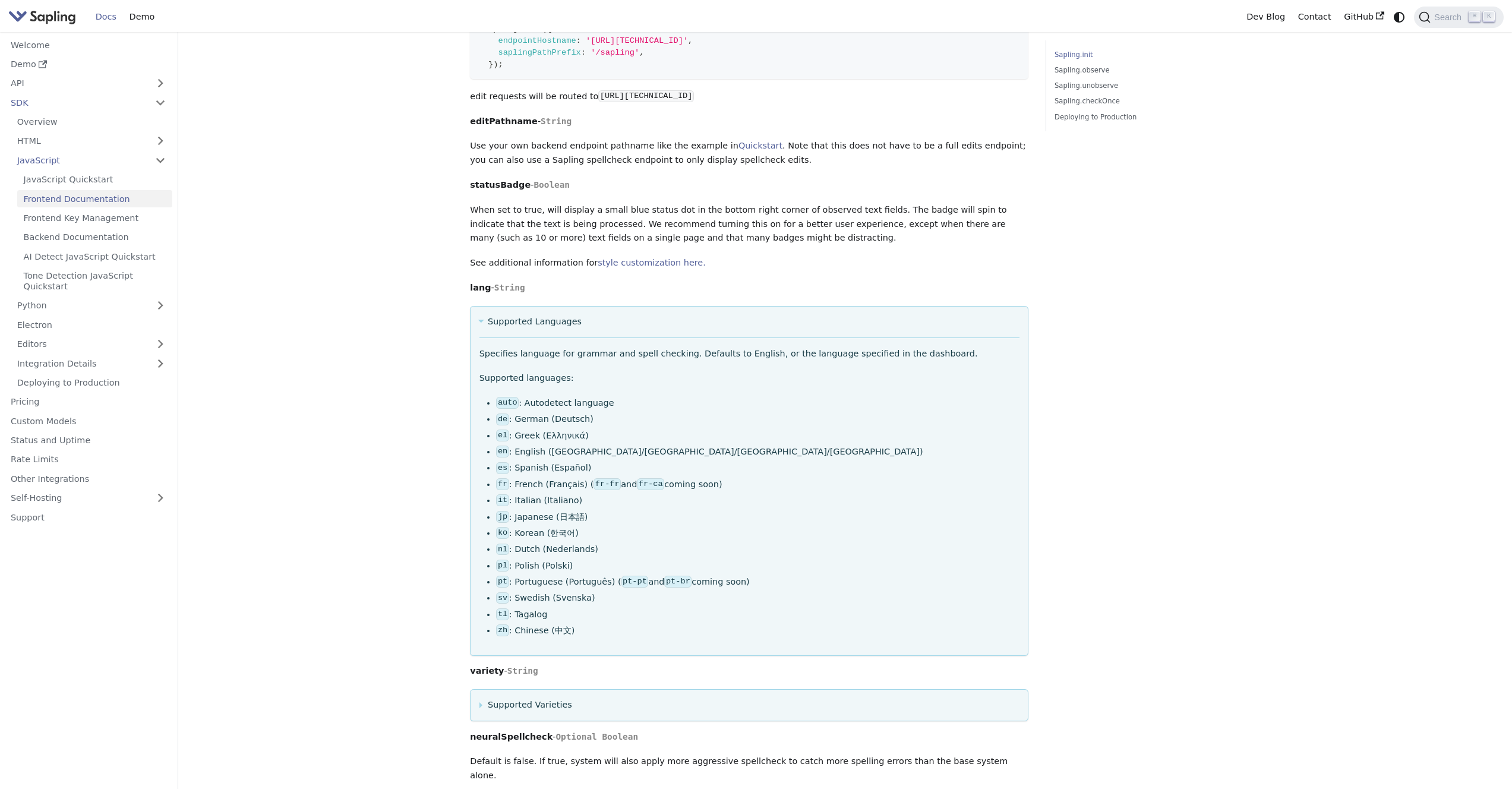
scroll to position [656, 0]
click at [481, 712] on summary "Supported Varieties" at bounding box center [750, 703] width 540 height 14
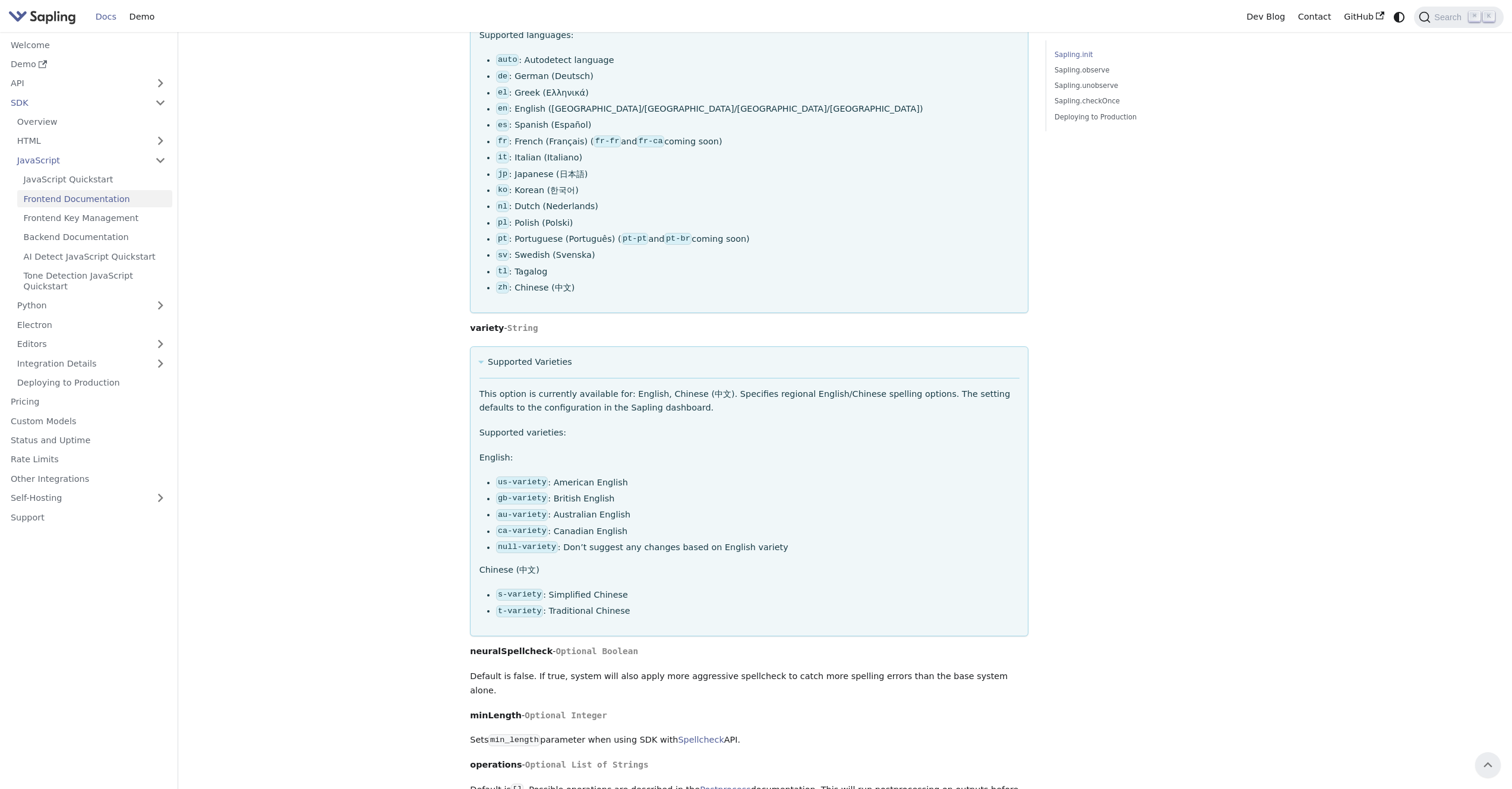
scroll to position [979, 0]
